Goal: Transaction & Acquisition: Purchase product/service

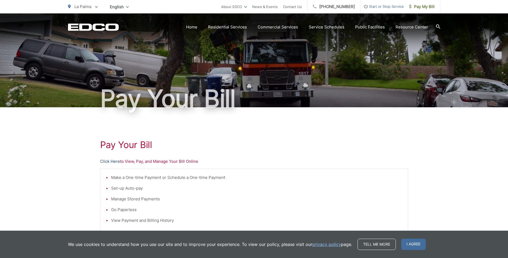
click at [110, 160] on link "Click Here" at bounding box center [110, 161] width 20 height 6
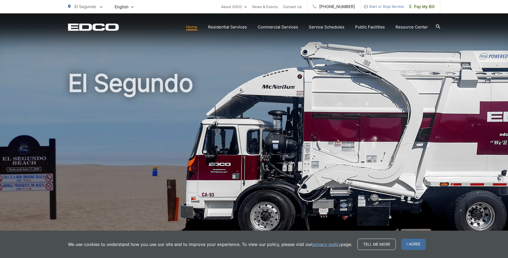
click at [412, 242] on span "I agree" at bounding box center [413, 243] width 25 height 11
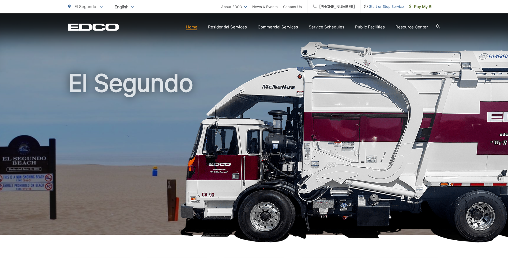
scroll to position [134, 0]
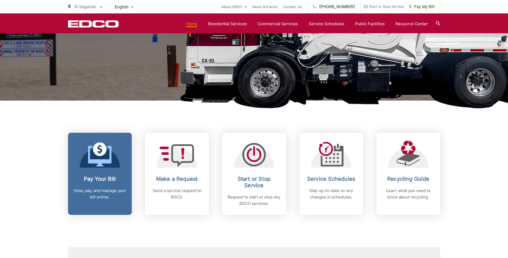
click at [99, 191] on p "View, pay, and manage your bill online." at bounding box center [99, 193] width 53 height 13
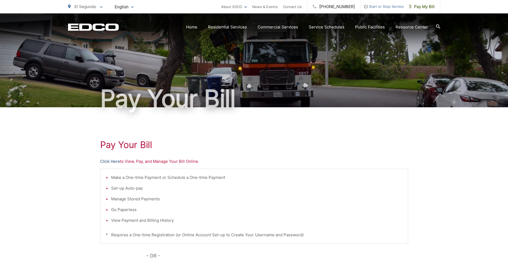
click at [108, 161] on link "Click Here" at bounding box center [110, 161] width 20 height 6
